Goal: Task Accomplishment & Management: Manage account settings

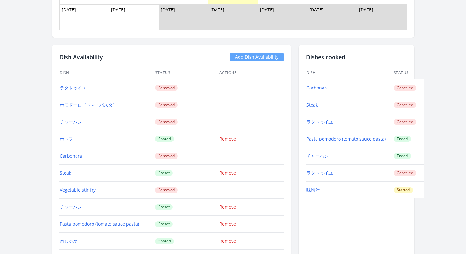
scroll to position [831, 0]
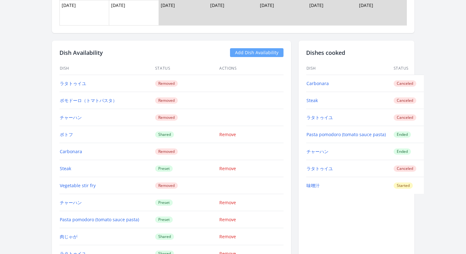
click at [265, 54] on link "Add Dish Availability" at bounding box center [256, 52] width 53 height 9
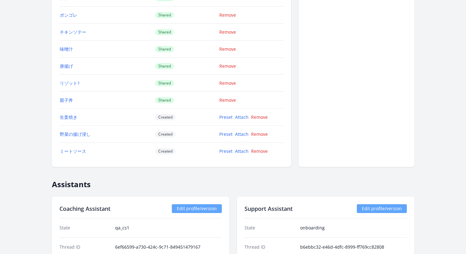
scroll to position [1208, 0]
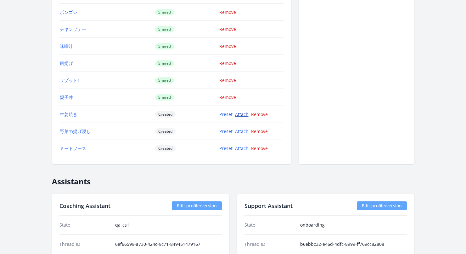
click at [241, 113] on link "Attach" at bounding box center [242, 114] width 14 height 6
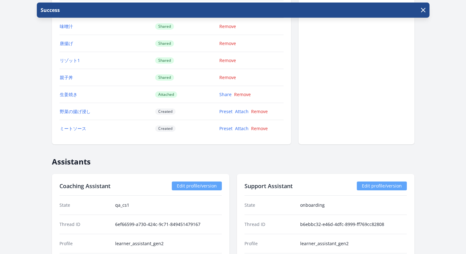
scroll to position [1218, 0]
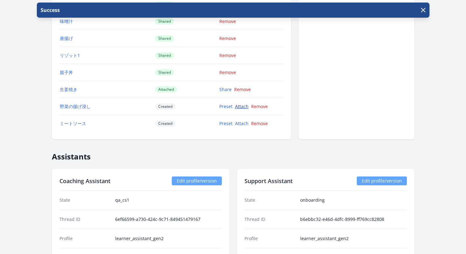
click at [242, 107] on link "Attach" at bounding box center [242, 106] width 14 height 6
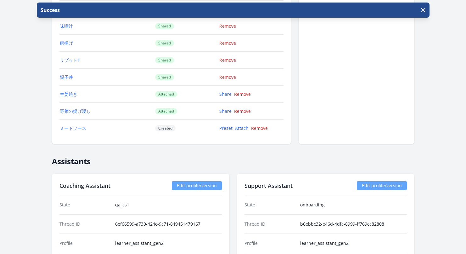
scroll to position [1237, 0]
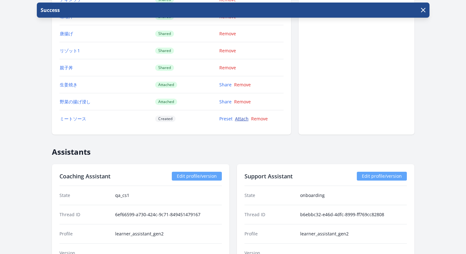
click at [242, 121] on link "Attach" at bounding box center [242, 118] width 14 height 6
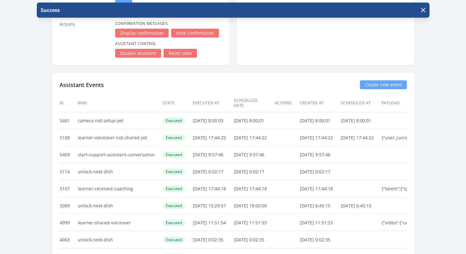
scroll to position [1660, 0]
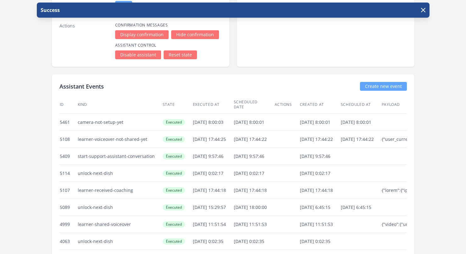
click at [376, 85] on link "Create new event" at bounding box center [383, 86] width 47 height 9
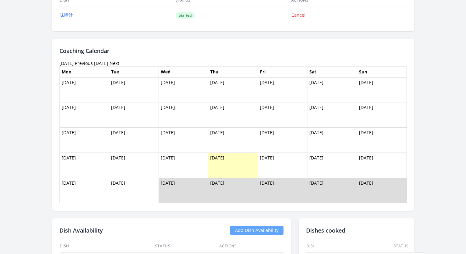
scroll to position [654, 0]
click at [93, 63] on link "Previous" at bounding box center [84, 63] width 18 height 6
